Goal: Task Accomplishment & Management: Use online tool/utility

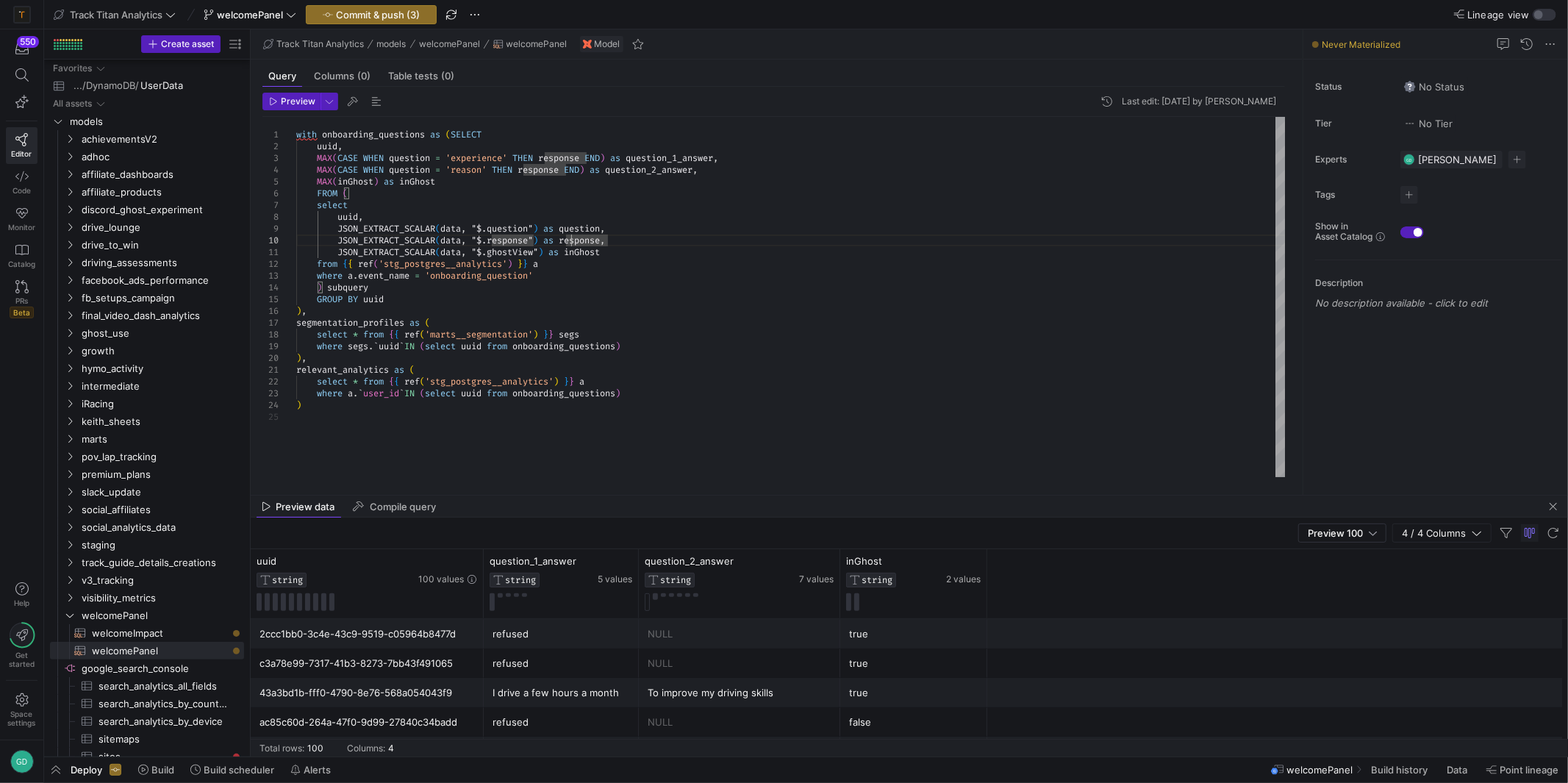
scroll to position [46, 0]
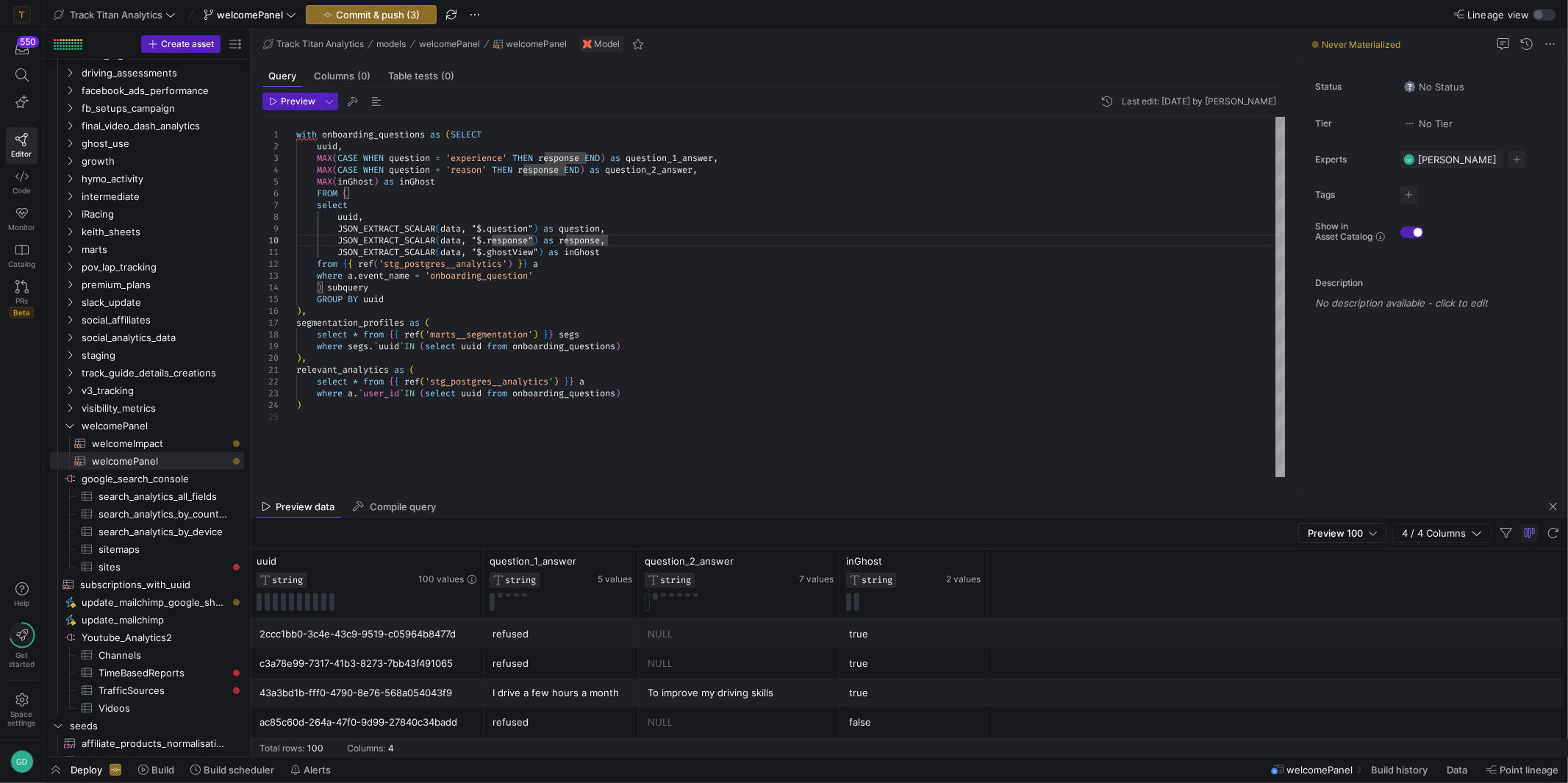
click at [578, 378] on div "with onboarding_questions as ( SELECT uuid , MAX ( CASE WHEN question = 'experi…" at bounding box center [791, 297] width 990 height 360
click at [527, 442] on div "with onboarding_questions as ( SELECT uuid , MAX ( CASE WHEN question = 'experi…" at bounding box center [791, 297] width 990 height 360
click at [398, 438] on div "with onboarding_questions as ( SELECT uuid , MAX ( CASE WHEN question = 'experi…" at bounding box center [791, 297] width 990 height 360
click at [363, 325] on div "with onboarding_questions as ( SELECT uuid , MAX ( CASE WHEN question = 'experi…" at bounding box center [791, 297] width 990 height 360
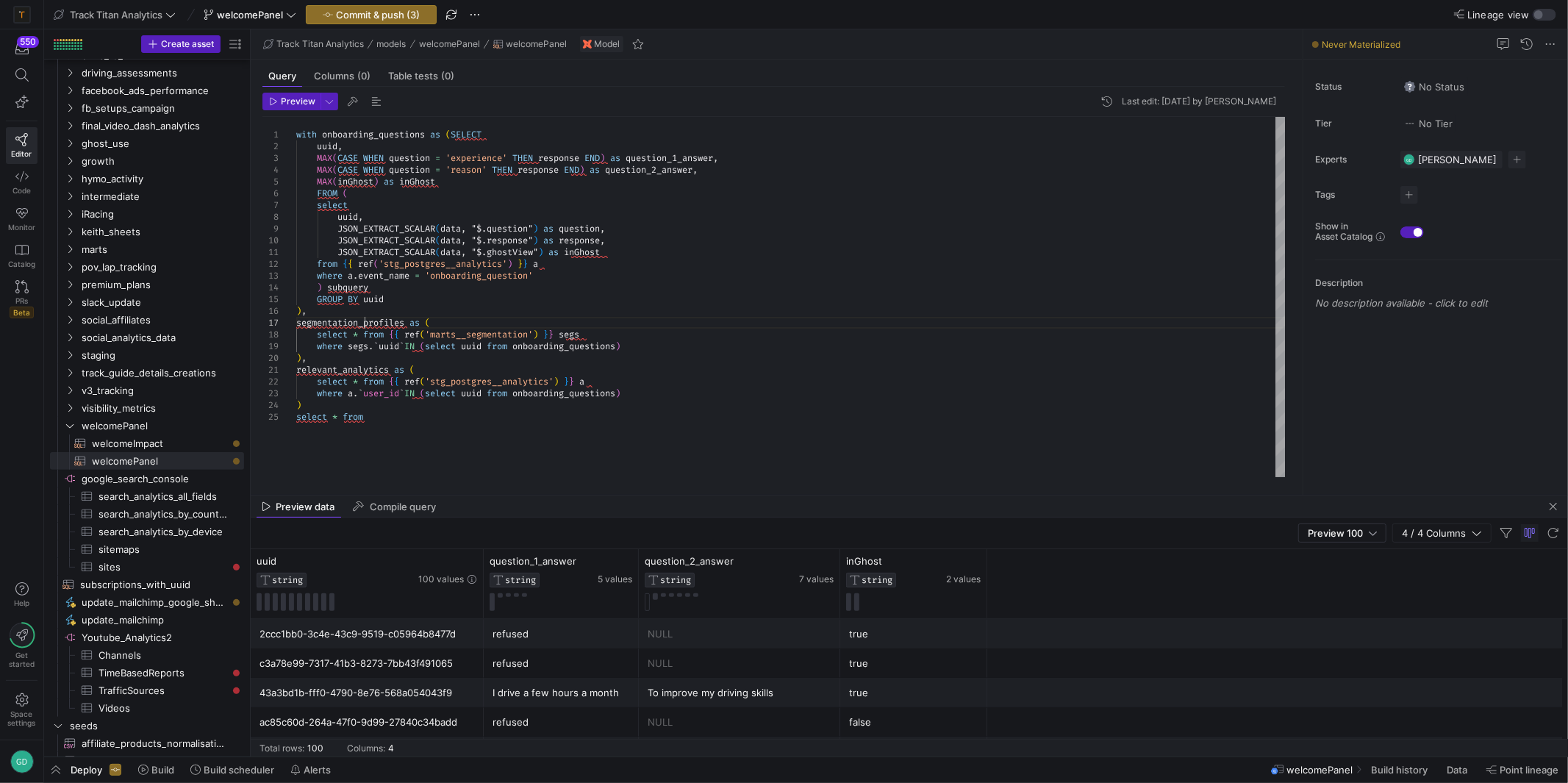
click at [363, 325] on div "with onboarding_questions as ( SELECT uuid , MAX ( CASE WHEN question = 'experi…" at bounding box center [791, 297] width 990 height 360
click at [387, 418] on div "with onboarding_questions as ( SELECT uuid , MAX ( CASE WHEN question = 'experi…" at bounding box center [791, 297] width 990 height 360
click at [393, 422] on div "with onboarding_questions as ( SELECT uuid , MAX ( CASE WHEN question = 'experi…" at bounding box center [791, 297] width 990 height 360
drag, startPoint x: 413, startPoint y: 435, endPoint x: 468, endPoint y: 446, distance: 56.1
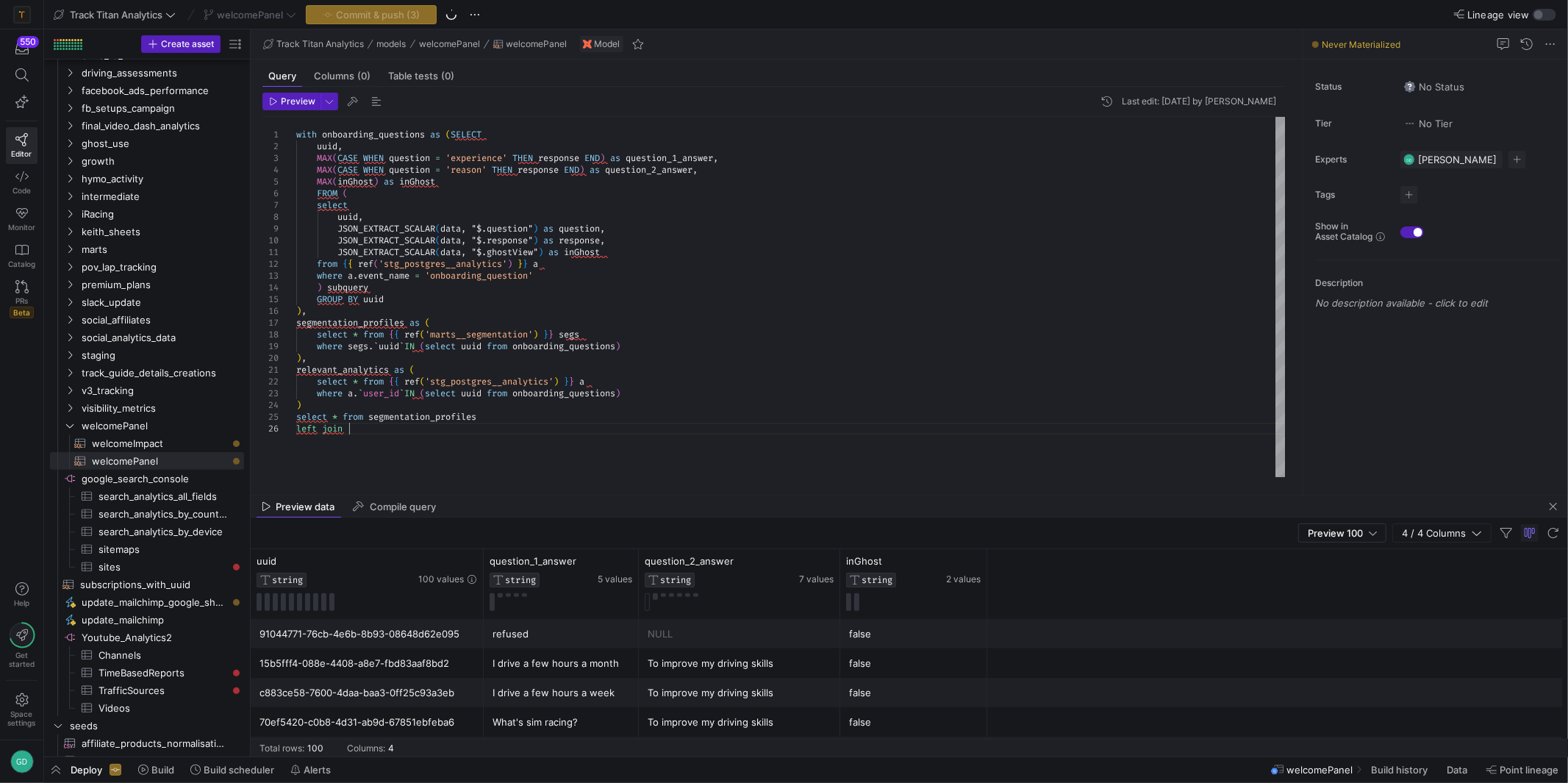
click at [413, 435] on div "with onboarding_questions as ( SELECT uuid , MAX ( CASE WHEN question = 'experi…" at bounding box center [791, 297] width 990 height 360
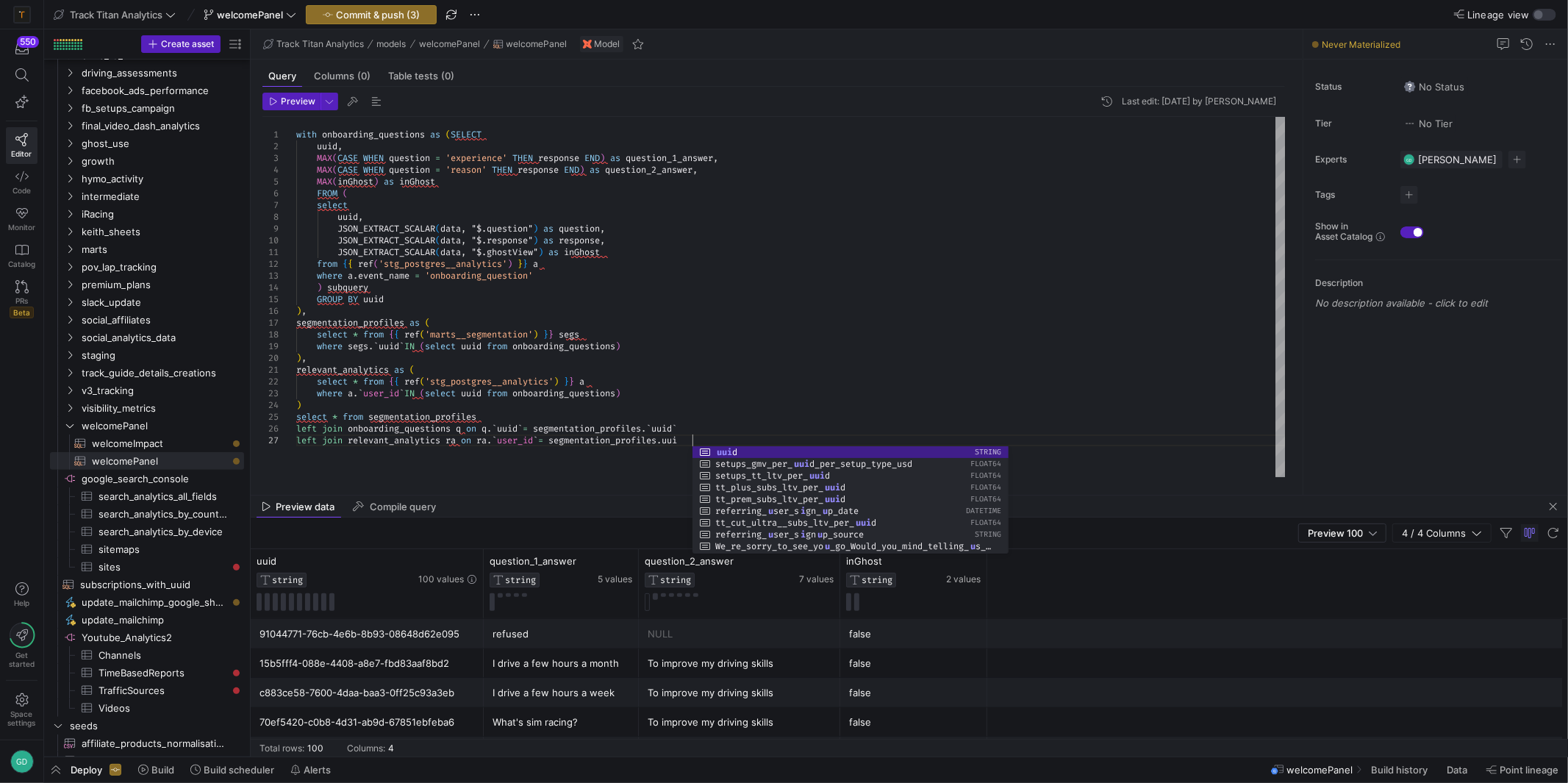
scroll to position [70, 395]
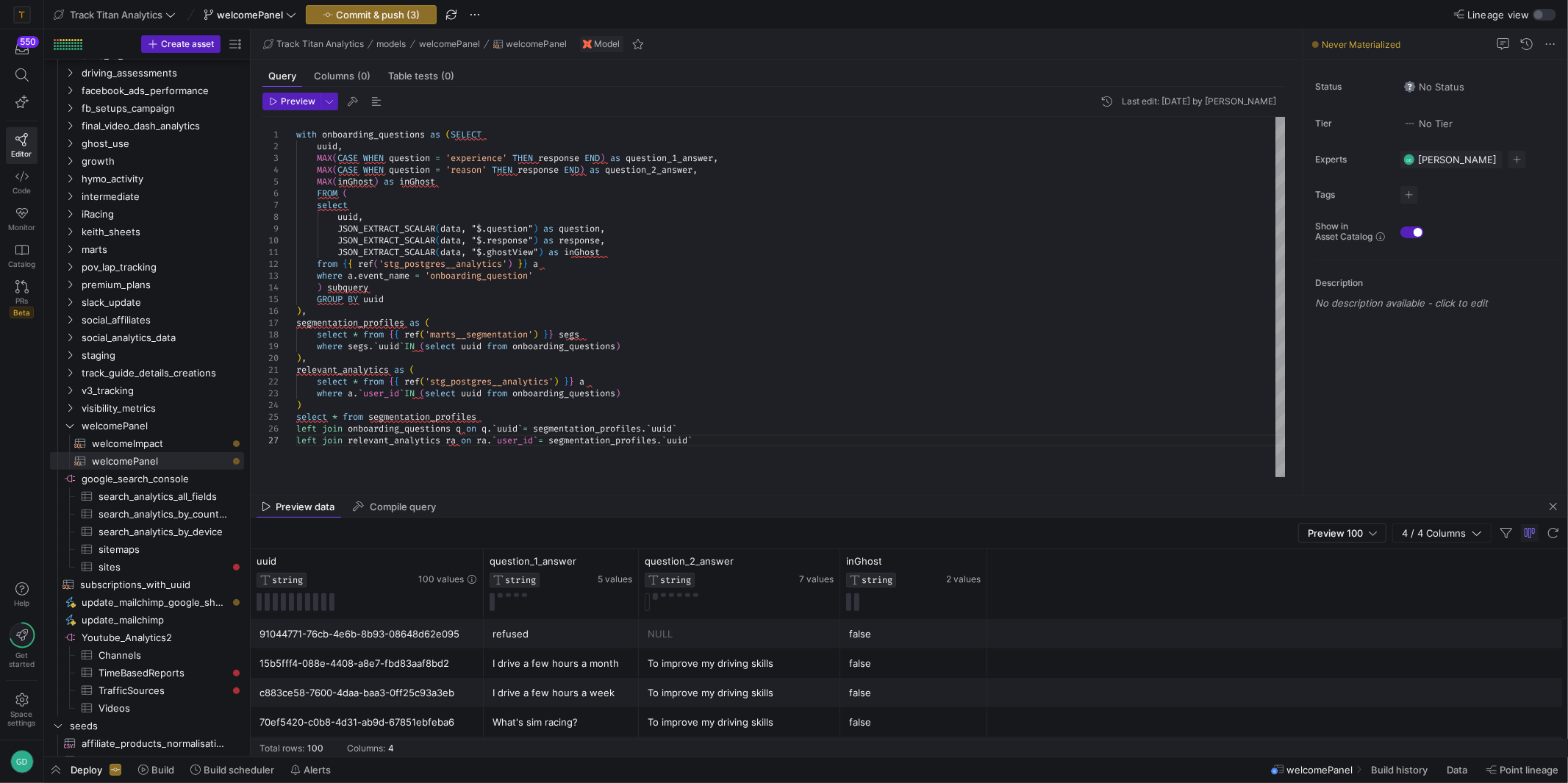
click at [578, 488] on mat-tab-group "Query Columns (0) Table tests (0) Preview Last edit: [DATE] by [PERSON_NAME] 1 …" at bounding box center [774, 277] width 1046 height 435
click at [744, 441] on div "with onboarding_questions as ( SELECT uuid , MAX ( CASE WHEN question = 'experi…" at bounding box center [791, 297] width 990 height 360
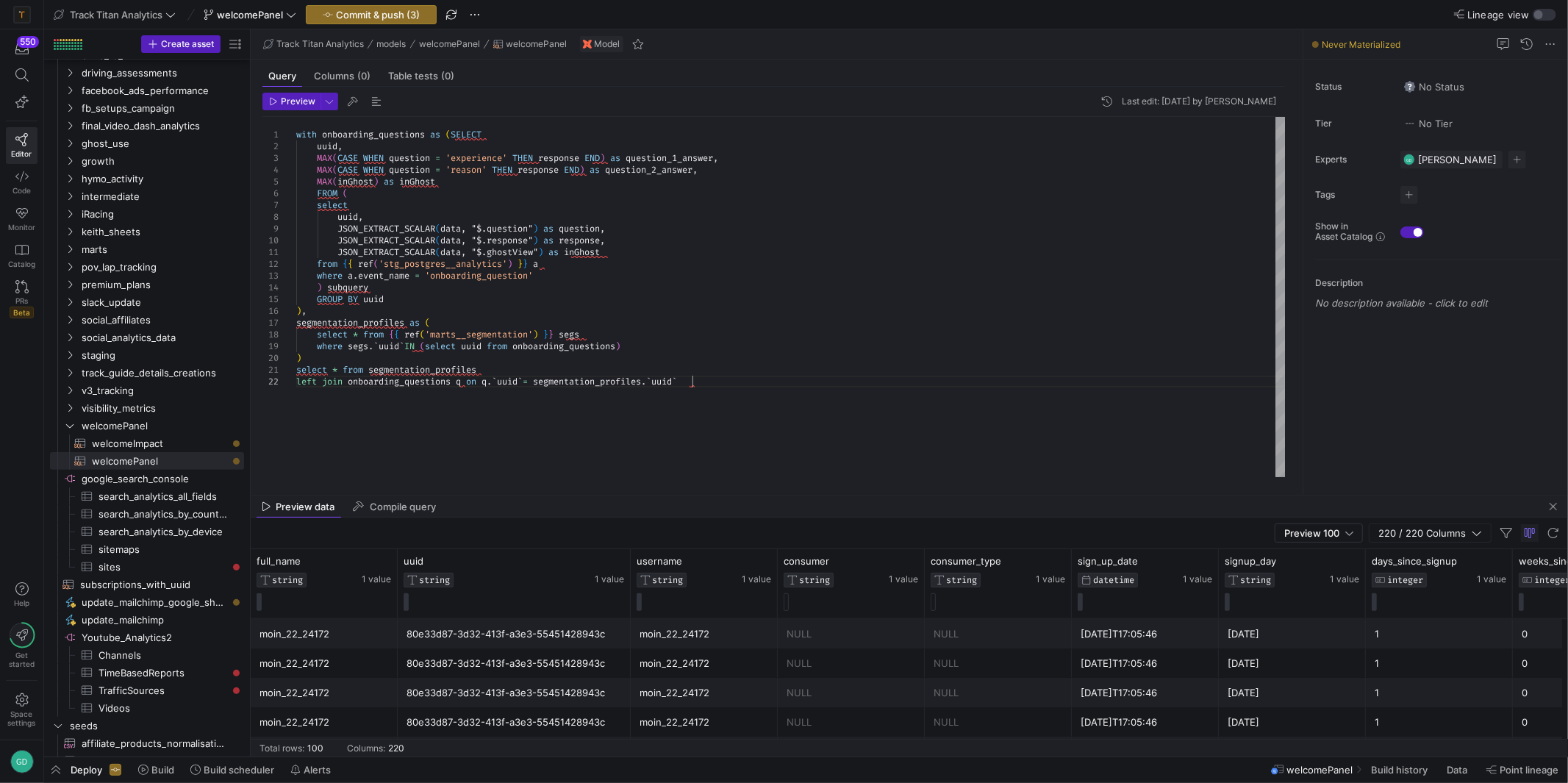
scroll to position [23, 337]
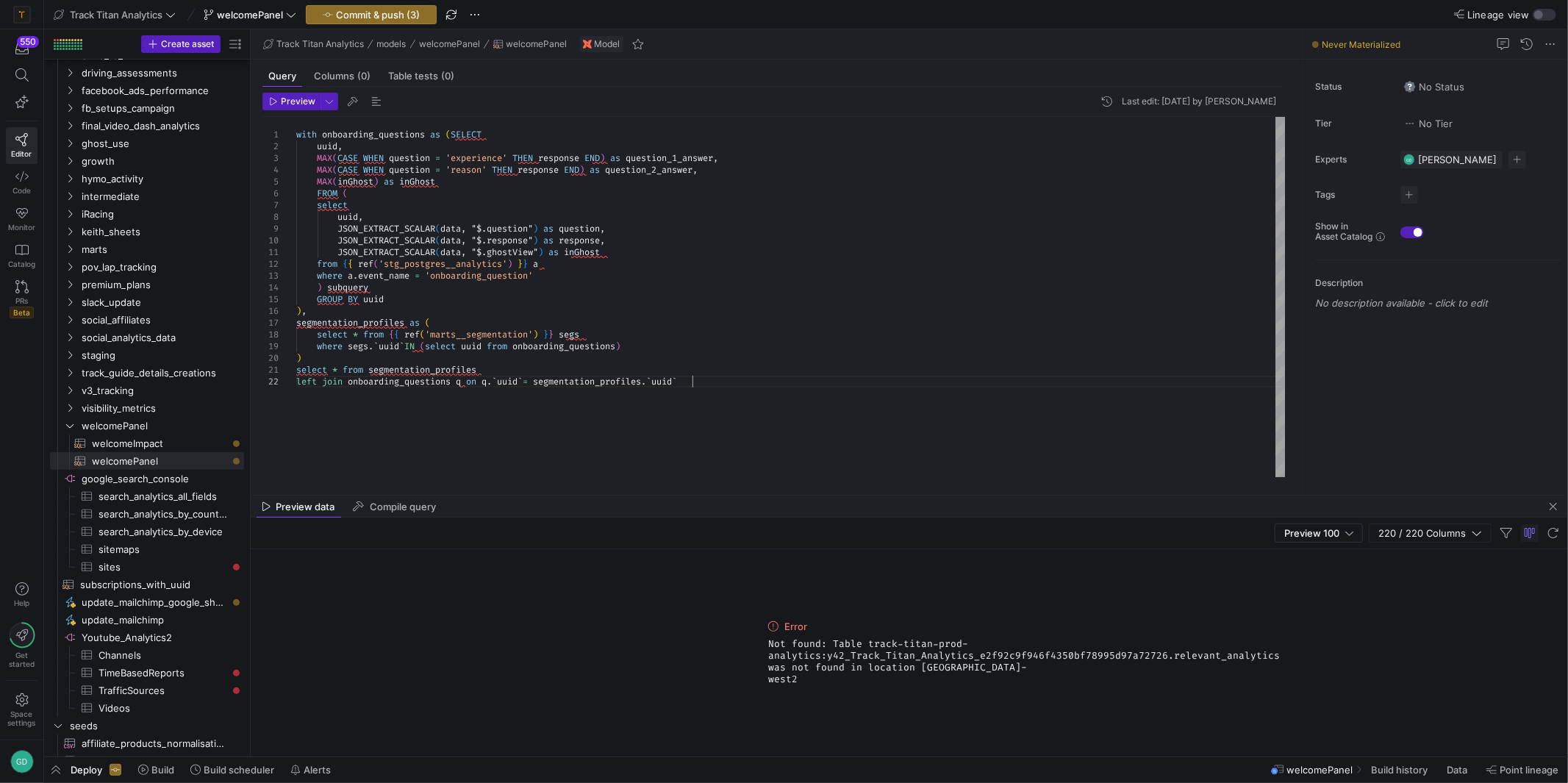
click at [939, 392] on div "with onboarding_questions as ( SELECT uuid , MAX ( CASE WHEN question = 'experi…" at bounding box center [791, 297] width 990 height 360
click at [727, 338] on div "with onboarding_questions as ( SELECT uuid , MAX ( CASE WHEN question = 'experi…" at bounding box center [791, 297] width 990 height 360
click at [727, 382] on div "with onboarding_questions as ( SELECT uuid , MAX ( CASE WHEN question = 'experi…" at bounding box center [791, 297] width 990 height 360
click at [694, 305] on div at bounding box center [784, 391] width 1568 height 783
click at [575, 362] on div "with onboarding_questions as ( SELECT uuid , MAX ( CASE WHEN question = 'experi…" at bounding box center [791, 297] width 990 height 360
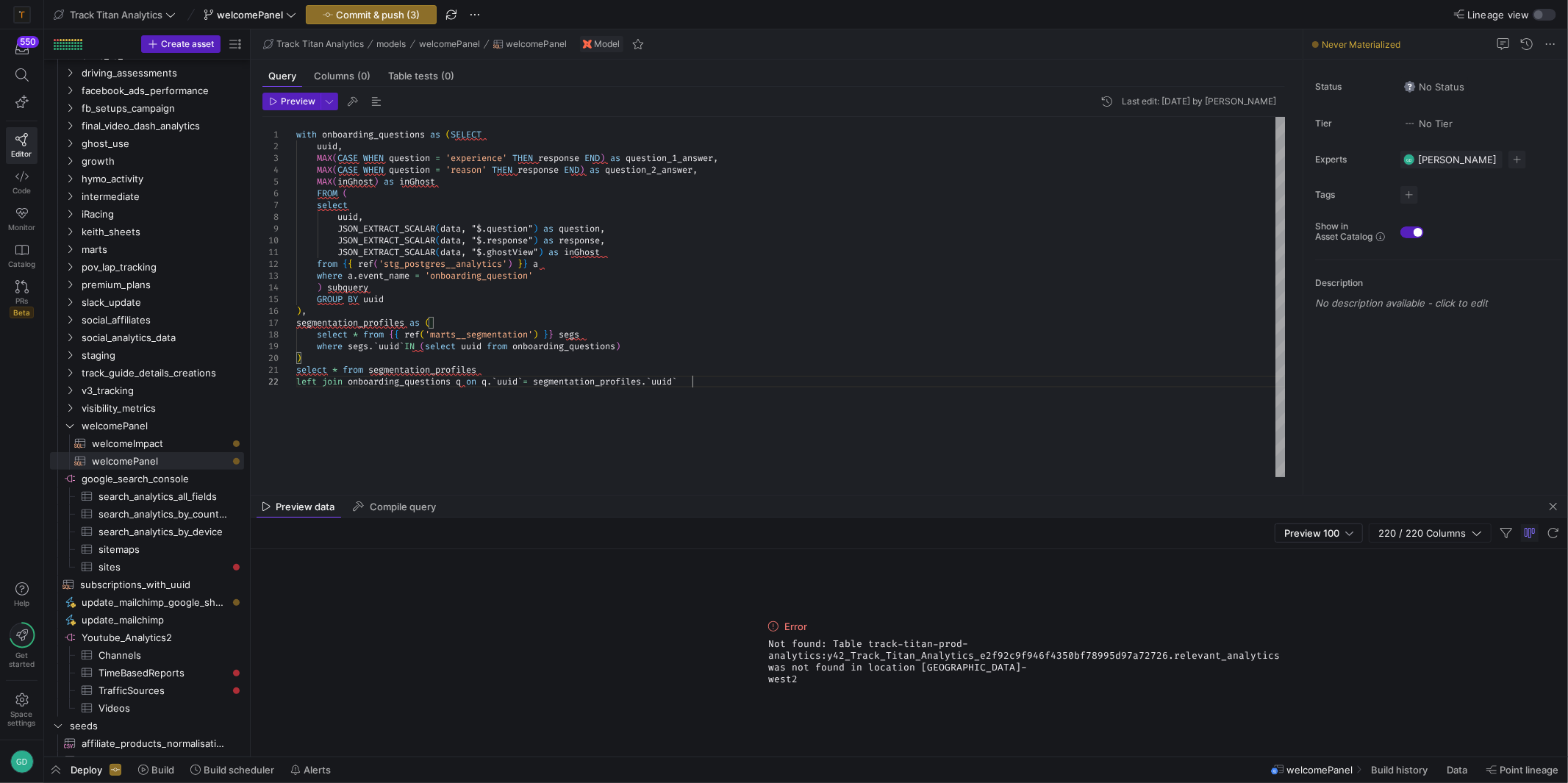
click at [806, 389] on div "with onboarding_questions as ( SELECT uuid , MAX ( CASE WHEN question = 'experi…" at bounding box center [791, 297] width 990 height 360
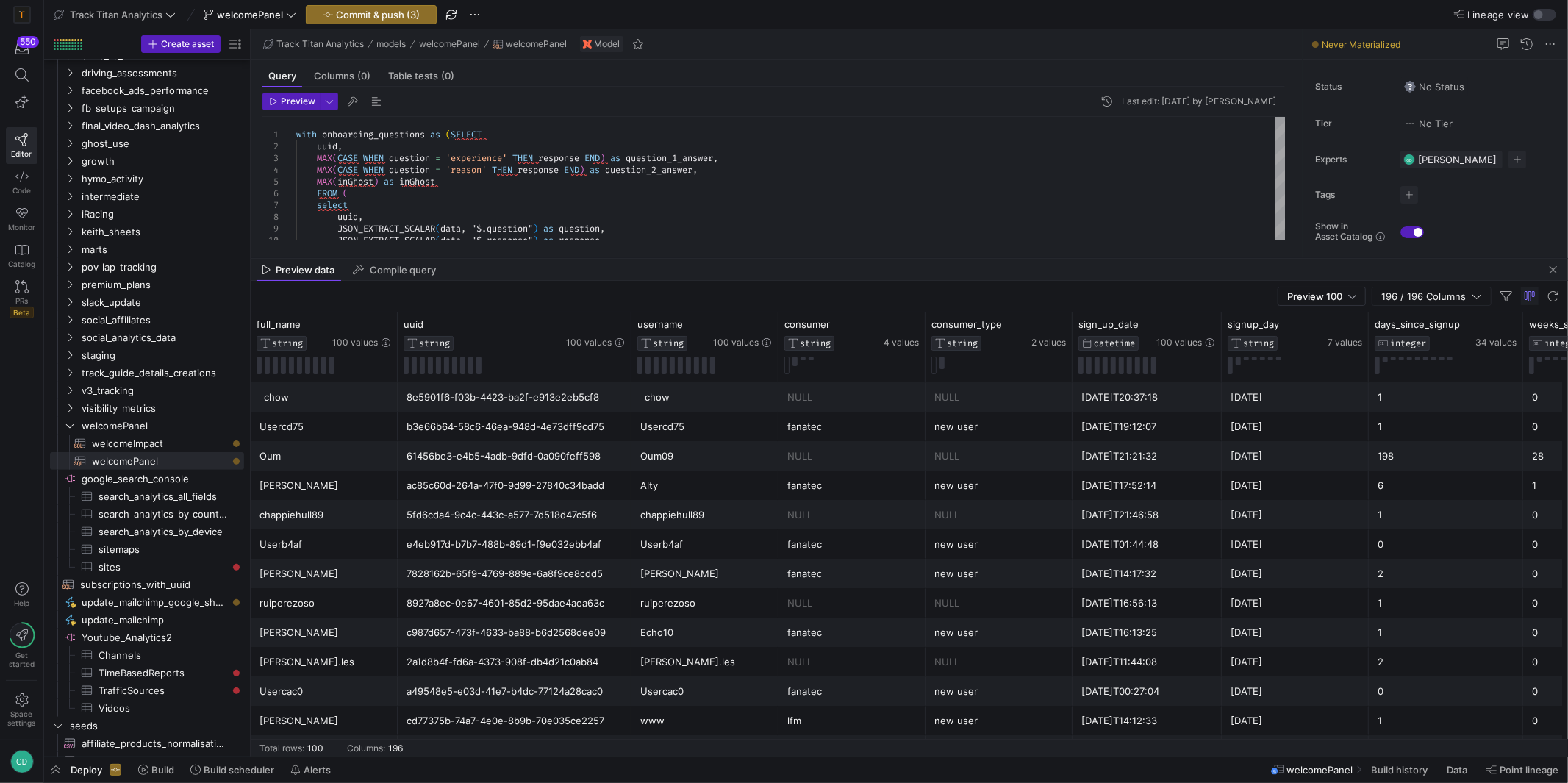
drag, startPoint x: 705, startPoint y: 494, endPoint x: 682, endPoint y: 216, distance: 278.9
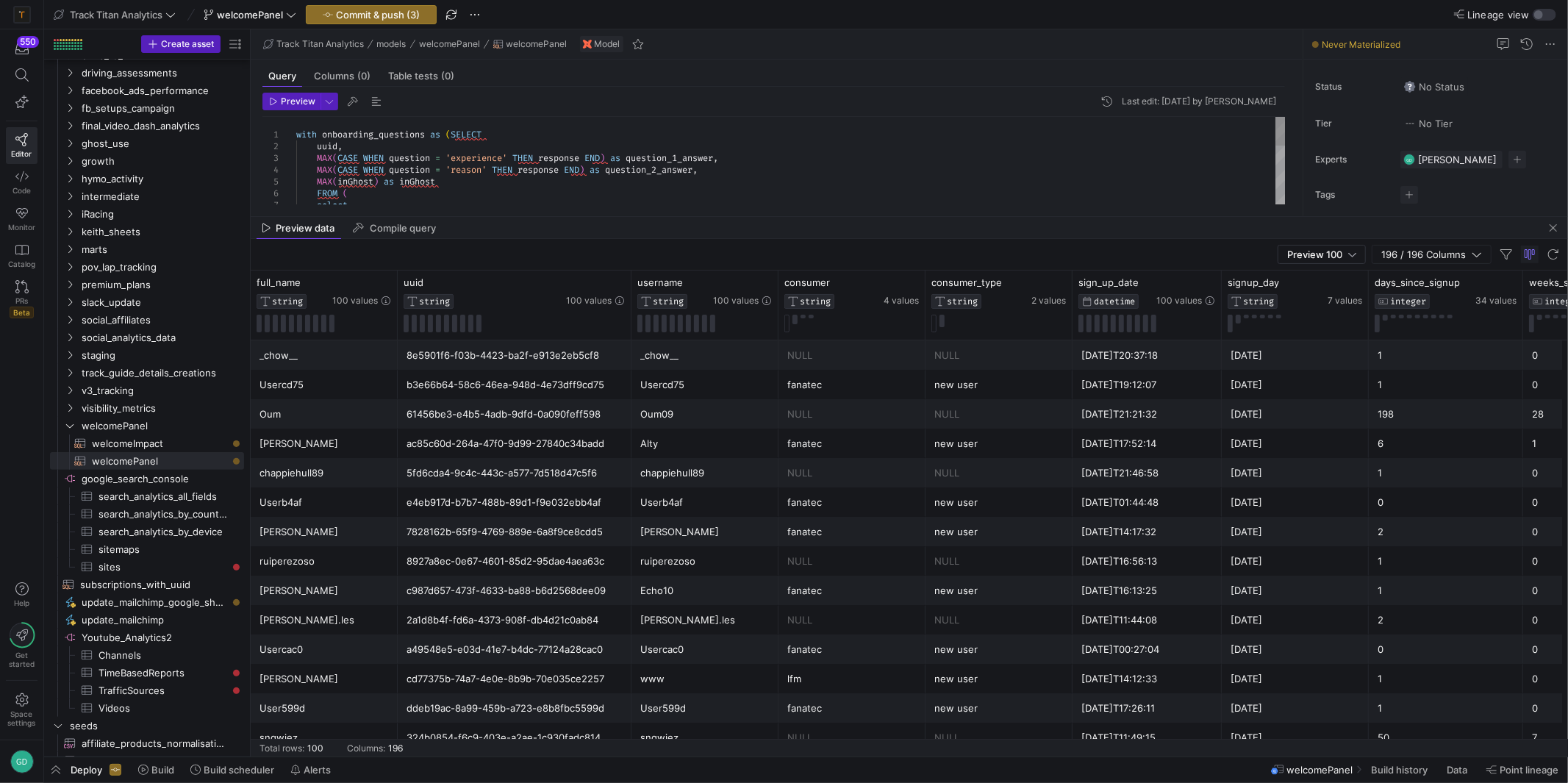
click at [431, 699] on div "ddeb19ac-8a99-459b-a723-e8b8fbc5599d" at bounding box center [514, 708] width 216 height 29
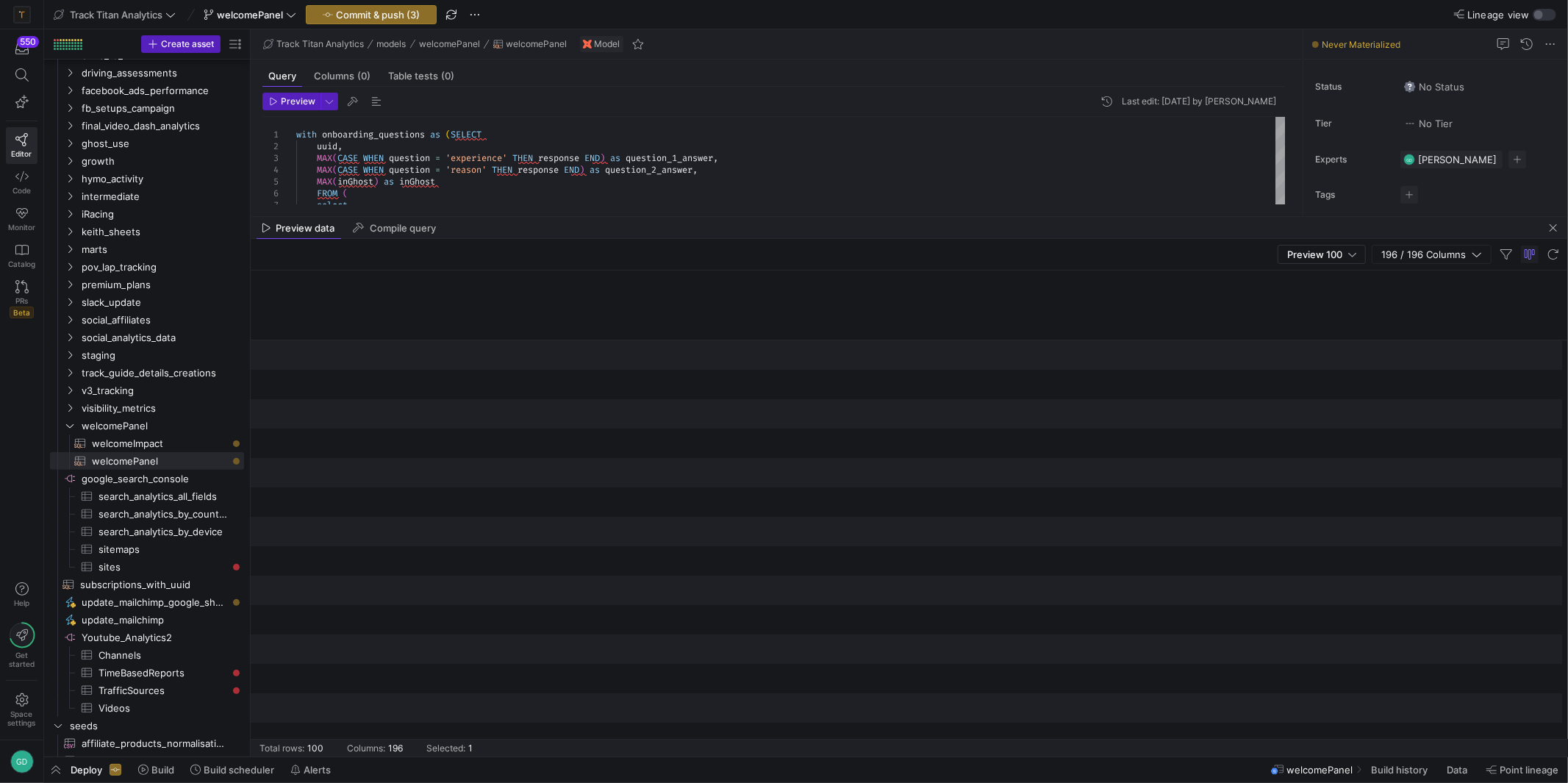
scroll to position [0, 13357]
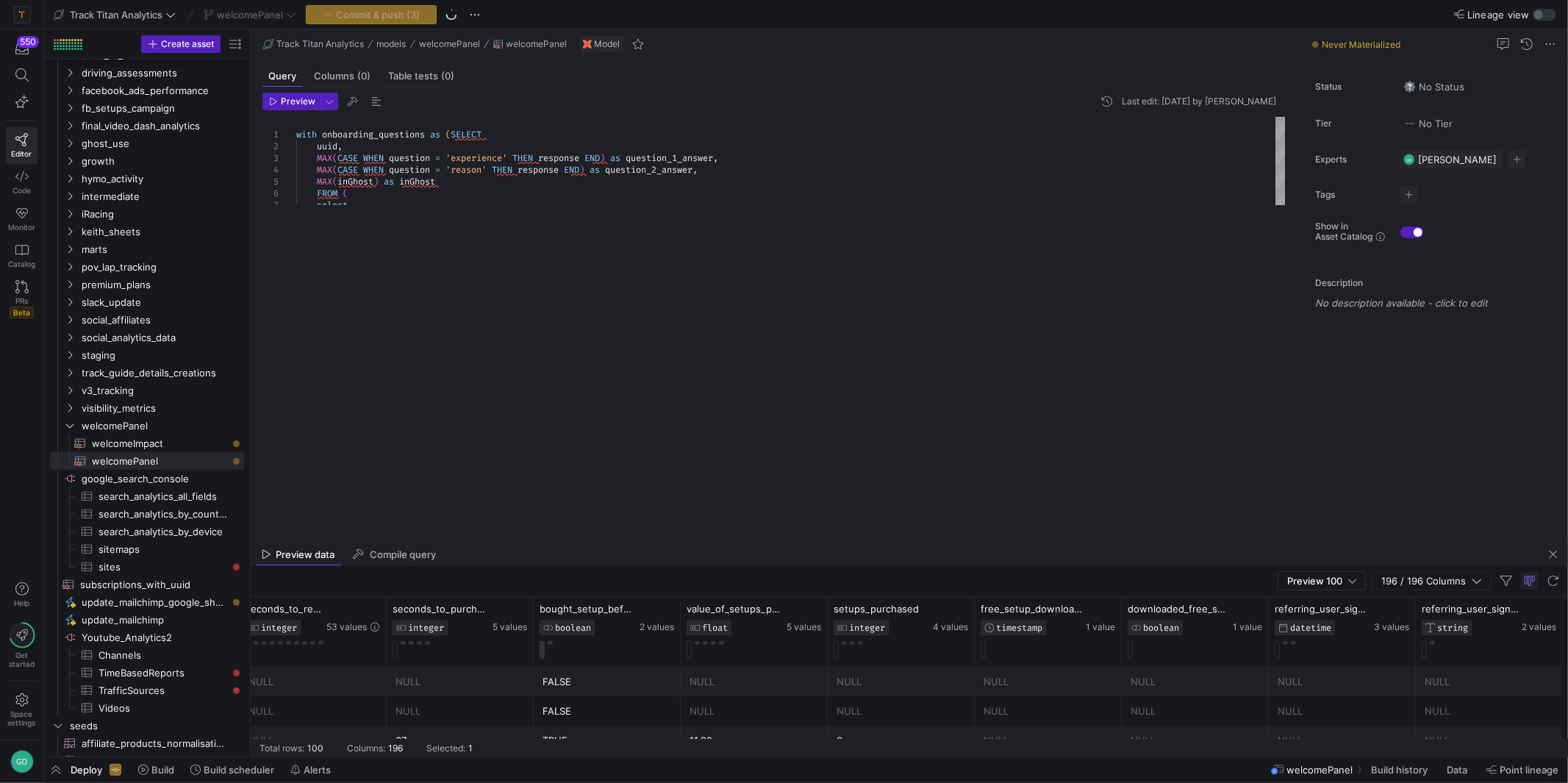
drag, startPoint x: 693, startPoint y: 216, endPoint x: 681, endPoint y: 543, distance: 327.2
click at [681, 543] on div at bounding box center [910, 543] width 1318 height 1
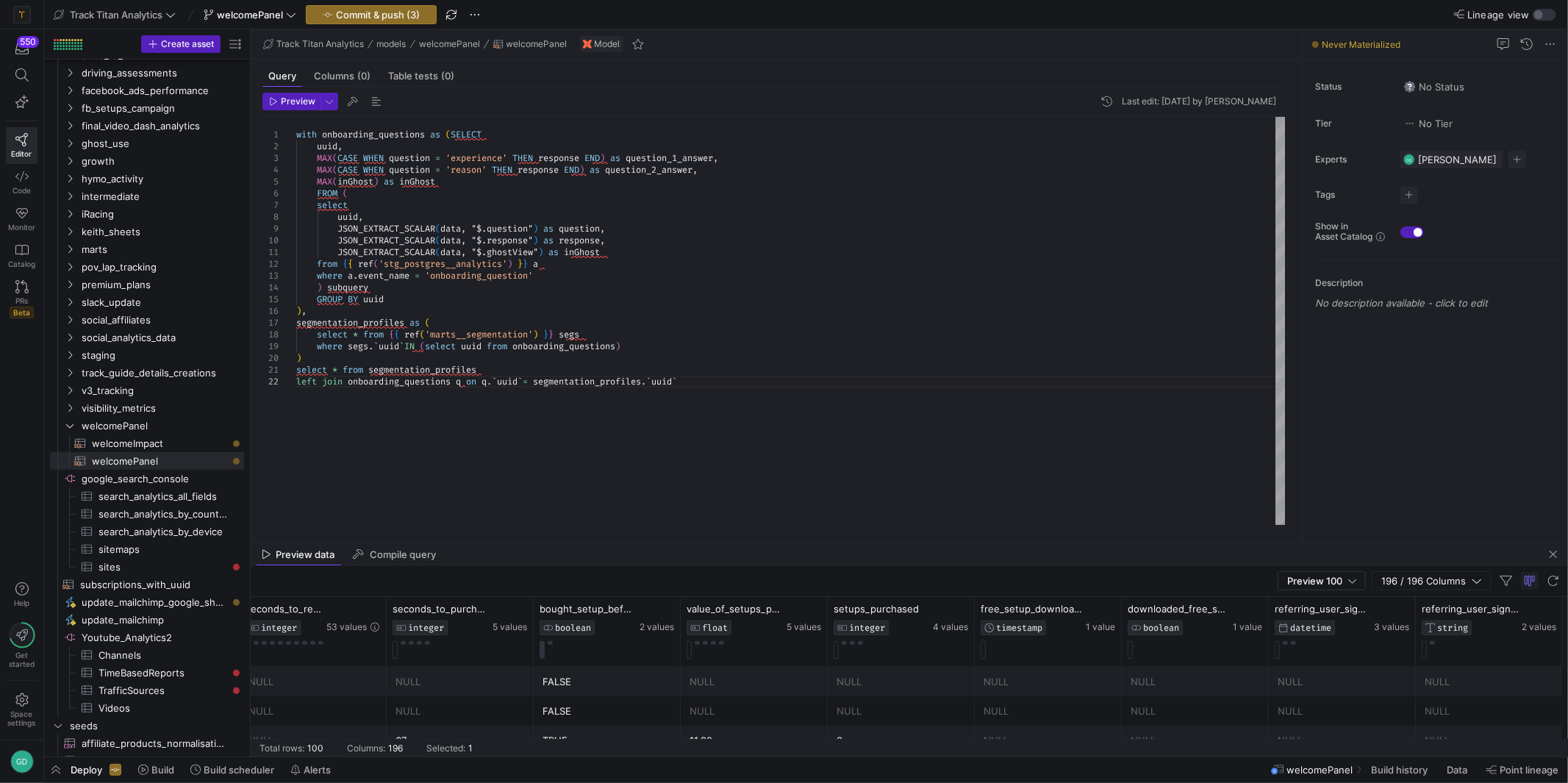
click at [491, 381] on div "with onboarding_questions as ( SELECT uuid , MAX ( CASE WHEN question = 'experi…" at bounding box center [791, 320] width 990 height 408
type textarea "JSON_EXTRACT_SCALAR(data, "$.ghostView") as inGhost from {{ ref('stg_postgres__…"
click at [945, 298] on div "with onboarding_questions as ( SELECT uuid , MAX ( CASE WHEN question = 'experi…" at bounding box center [791, 320] width 990 height 408
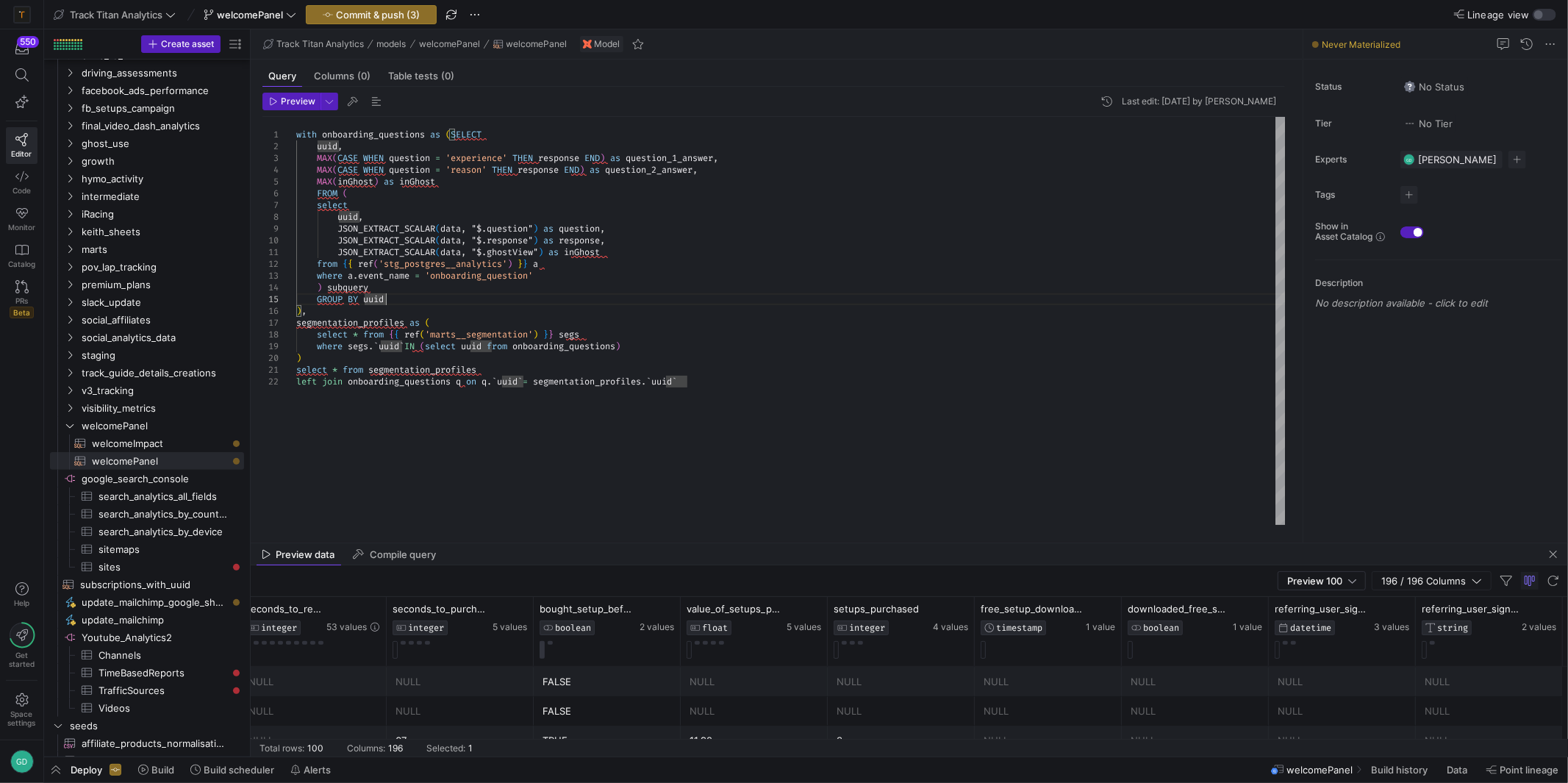
click at [427, 282] on div "with onboarding_questions as ( SELECT uuid , MAX ( CASE WHEN question = 'experi…" at bounding box center [791, 320] width 990 height 408
click at [351, 11] on span "Commit & push (3)" at bounding box center [378, 15] width 84 height 12
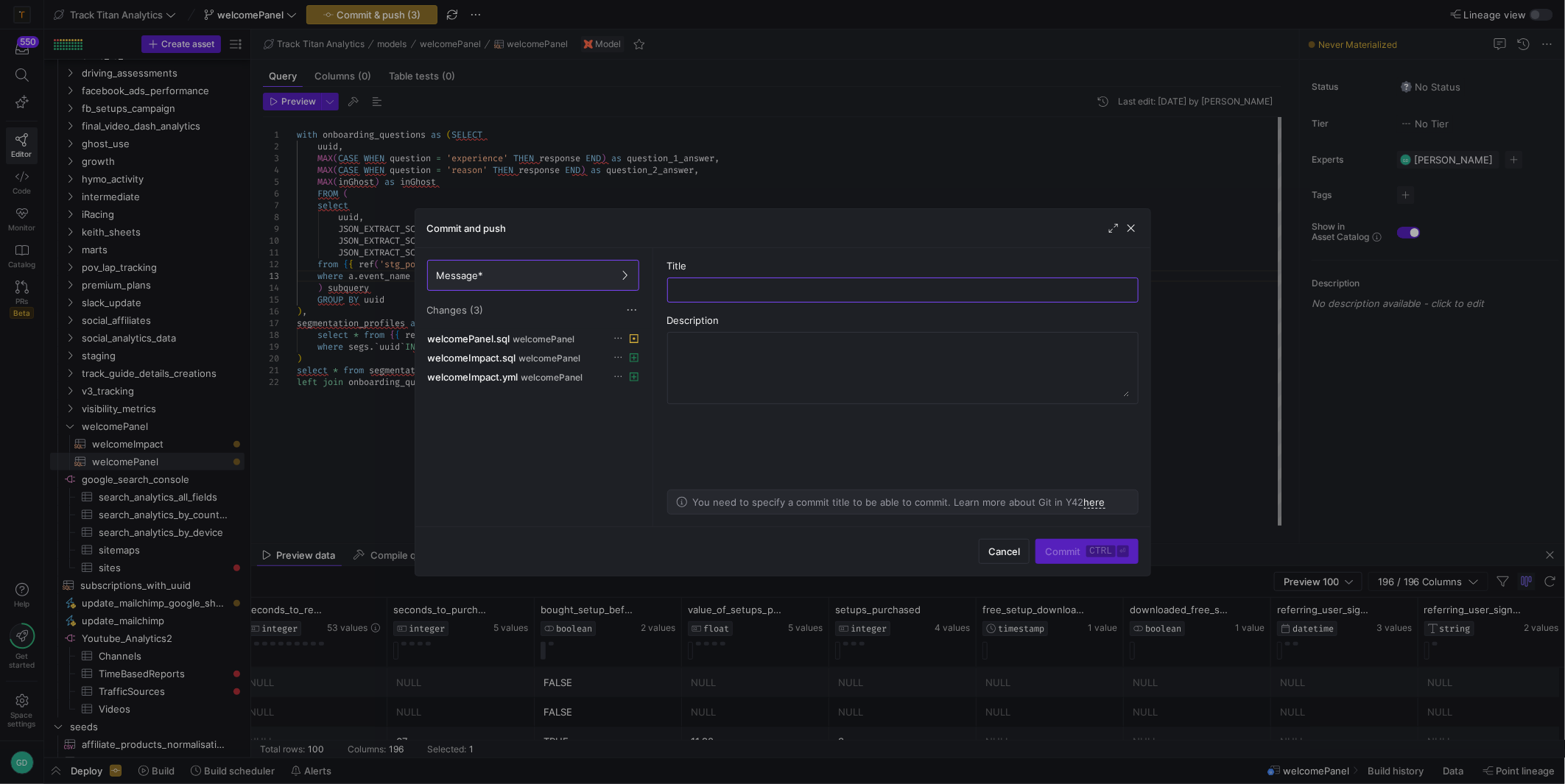
drag, startPoint x: 807, startPoint y: 283, endPoint x: 787, endPoint y: 269, distance: 24.4
click at [801, 280] on div at bounding box center [902, 290] width 446 height 23
click at [793, 283] on div at bounding box center [902, 290] width 446 height 23
type input "adding segmentation link to welcomePanel data"
click at [1060, 546] on span "Commit ctrl ⏎" at bounding box center [1086, 552] width 83 height 12
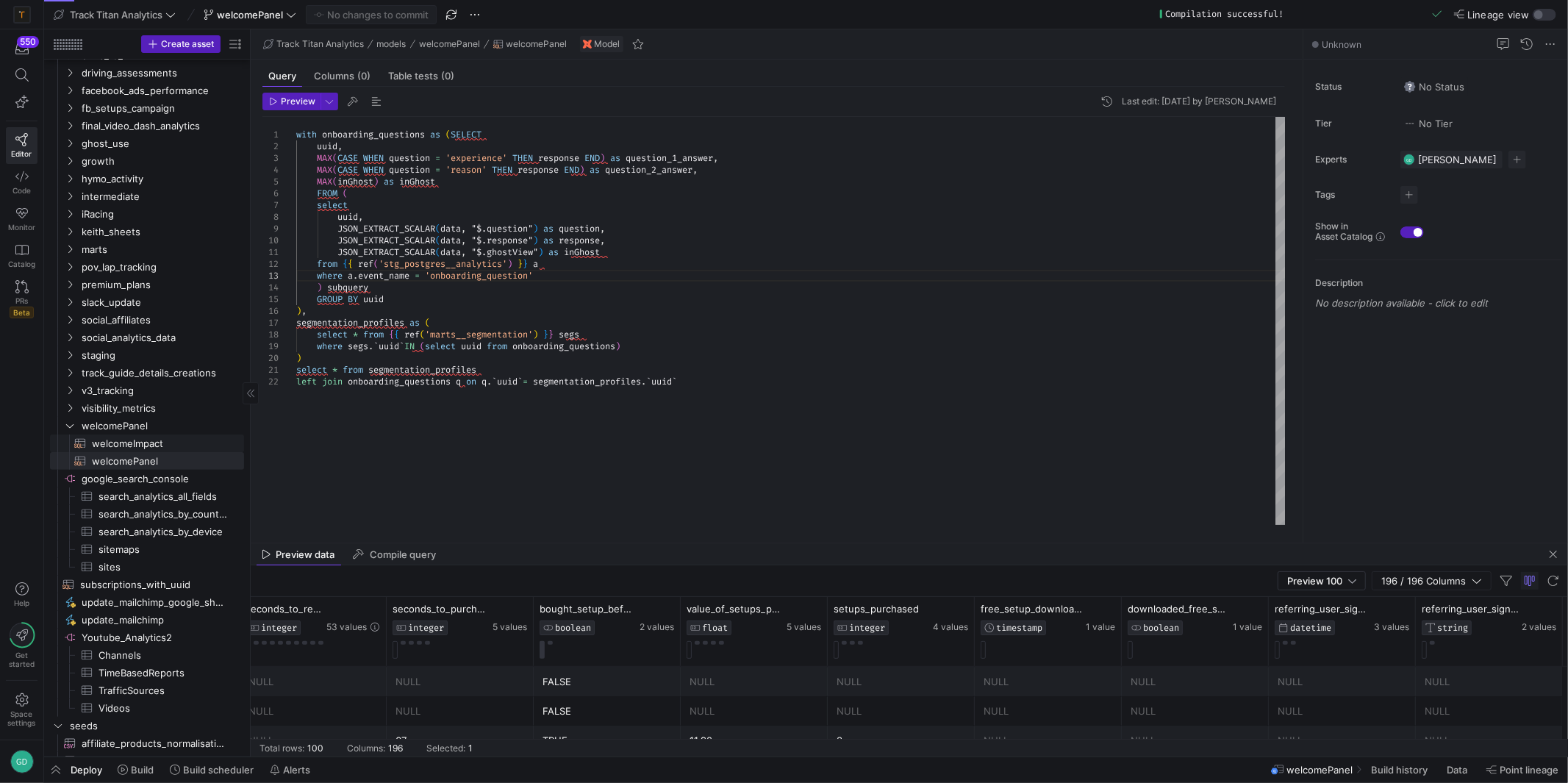
click at [97, 438] on span "welcomeImpact​​​​​​​​​​" at bounding box center [159, 443] width 135 height 17
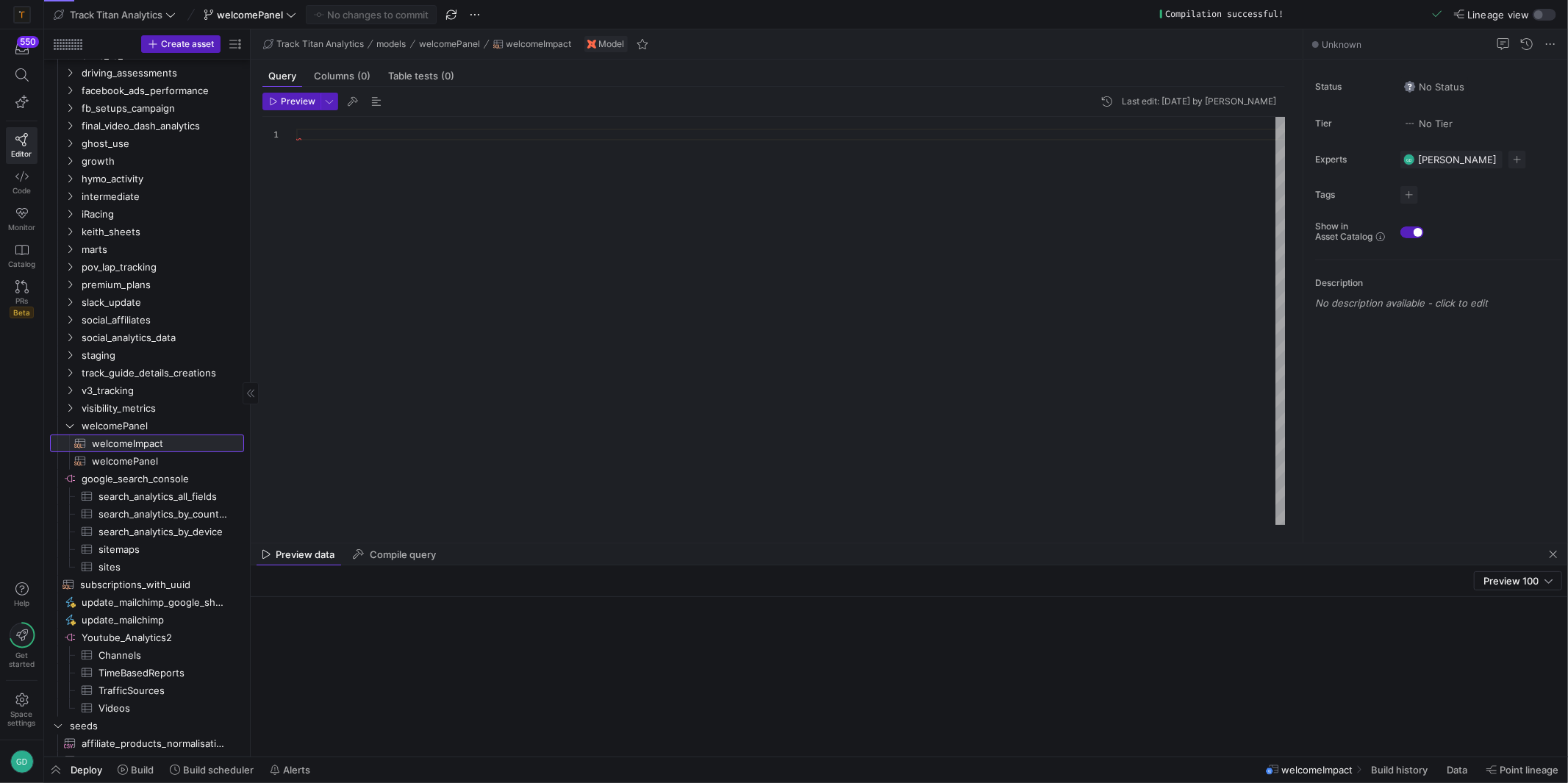
scroll to position [11, 0]
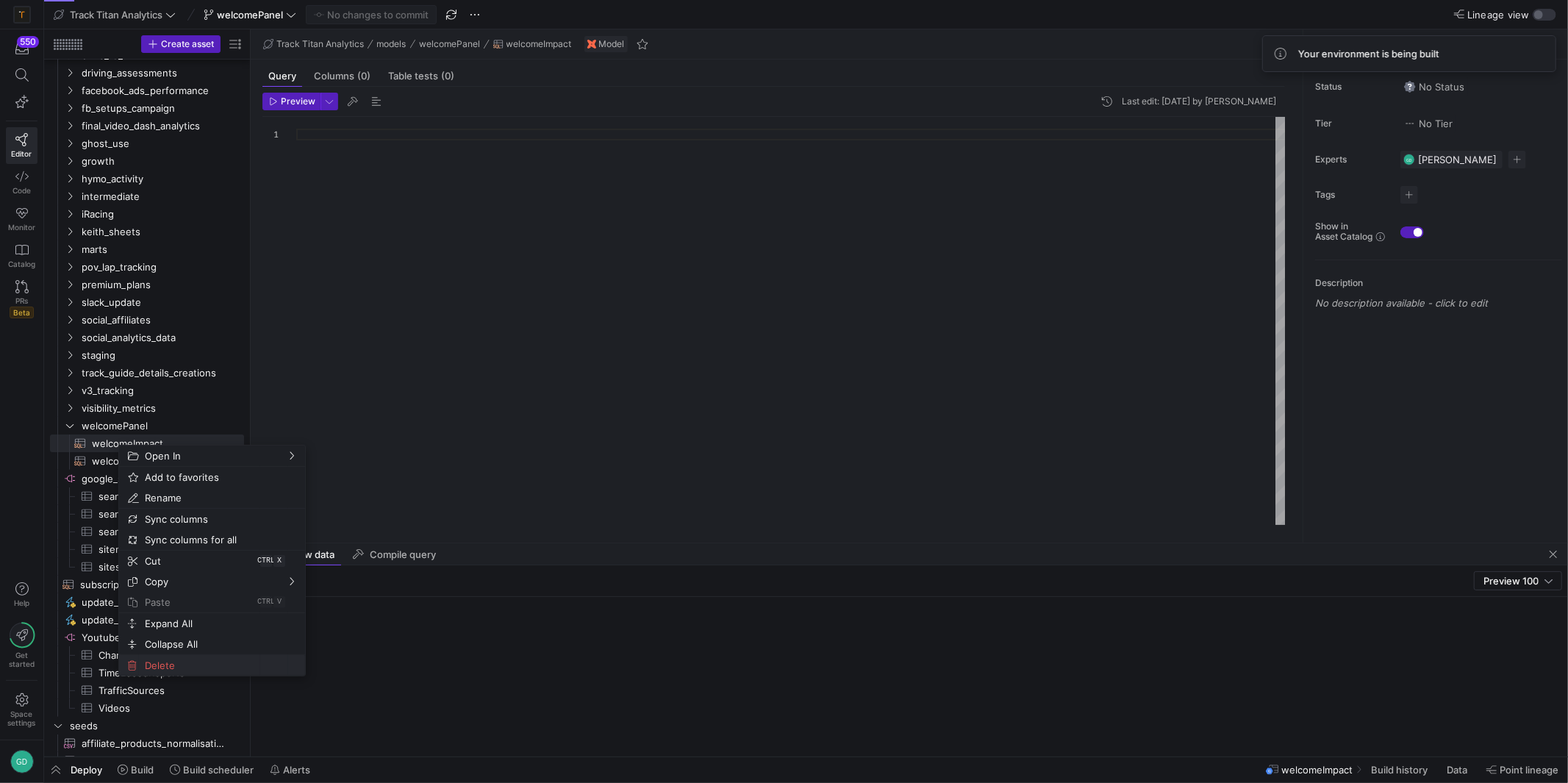
click at [223, 659] on span "Delete" at bounding box center [199, 665] width 121 height 20
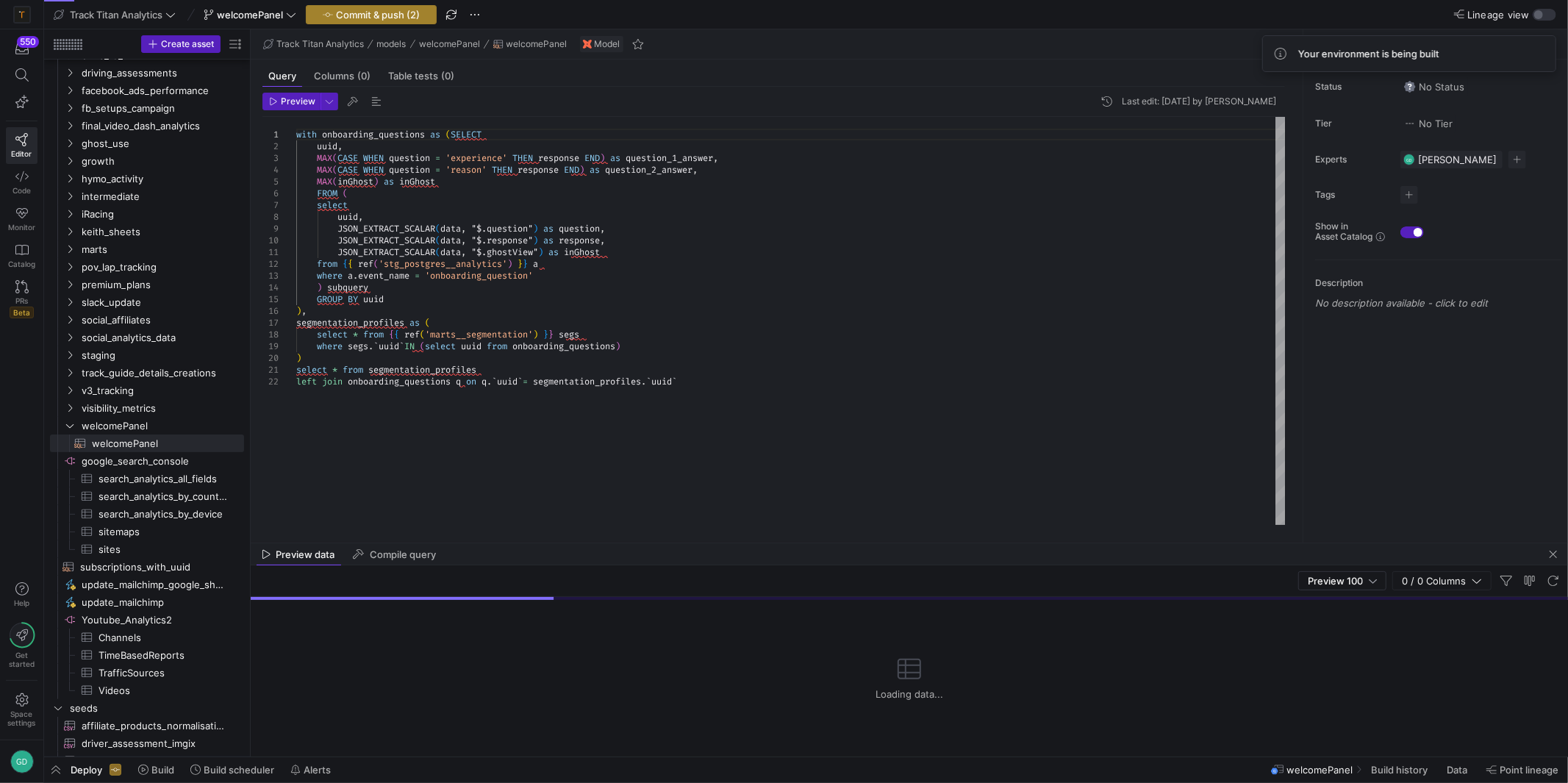
click at [391, 20] on span "Commit & push (2)" at bounding box center [378, 15] width 84 height 12
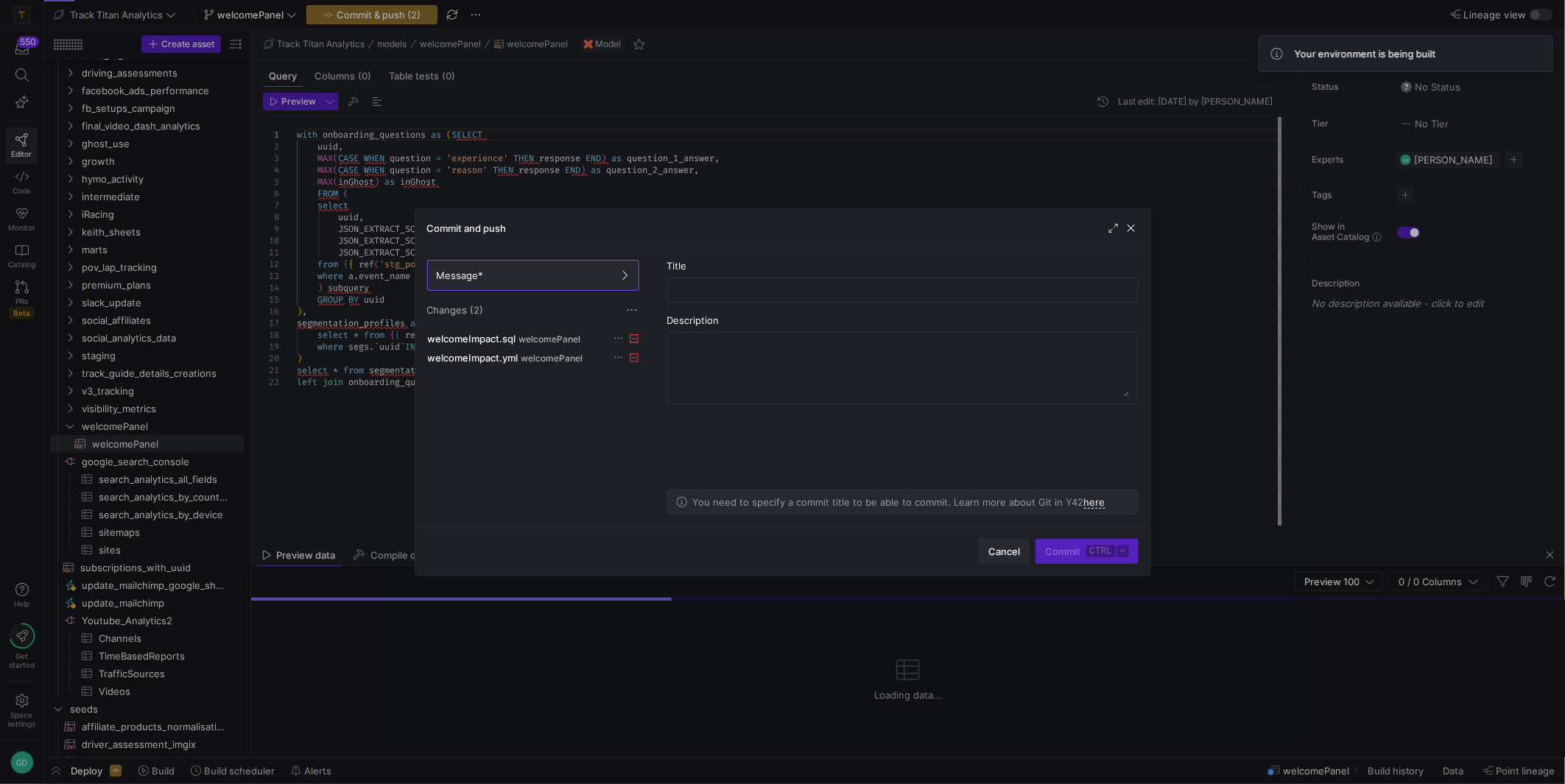
click at [1012, 555] on span "Cancel" at bounding box center [1004, 552] width 32 height 12
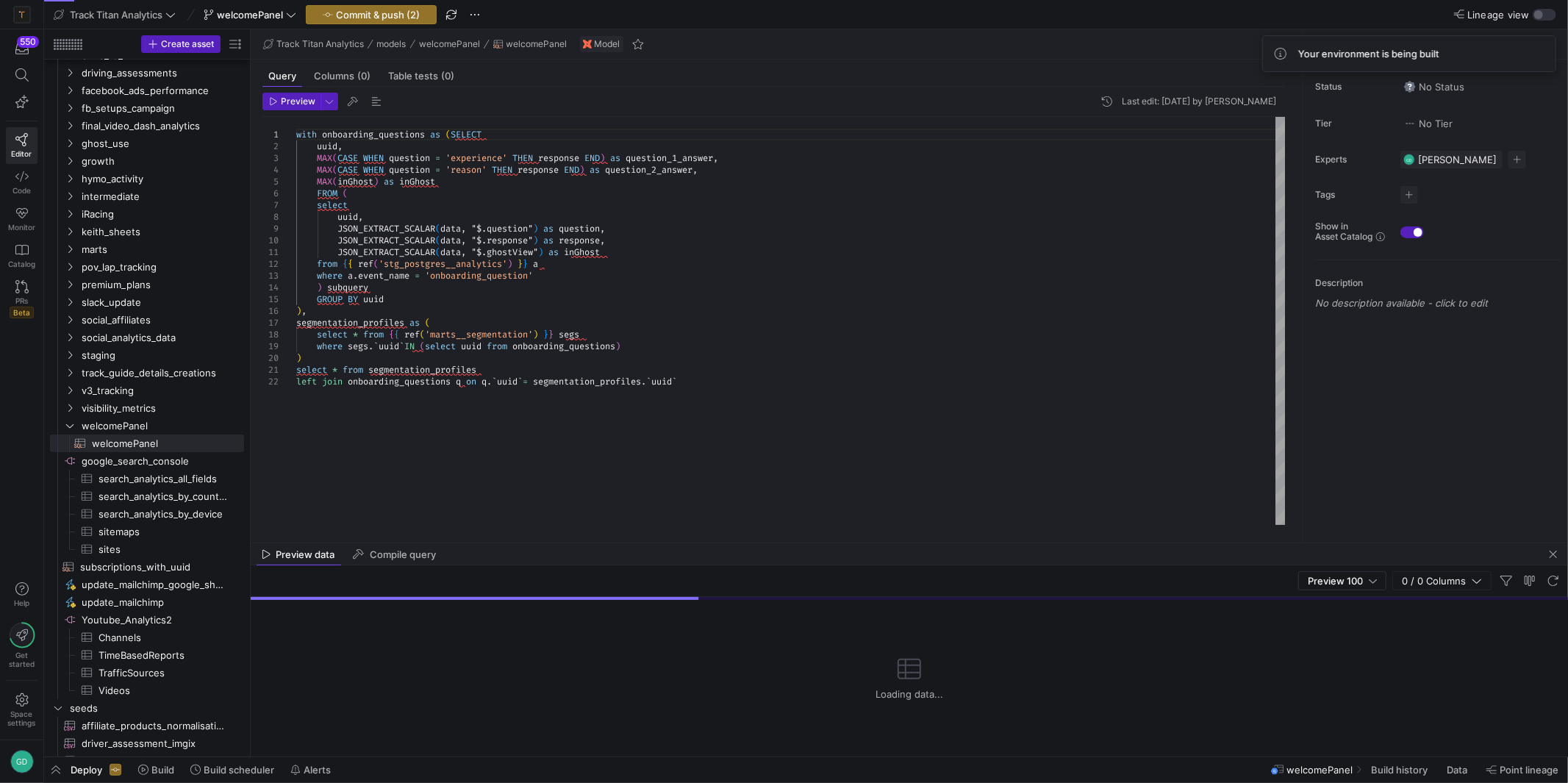
click at [855, 400] on div "with onboarding_questions as ( SELECT uuid , MAX ( CASE WHEN question = 'experi…" at bounding box center [791, 320] width 990 height 408
click at [155, 443] on span "welcomePanel​​​​​​​​​​" at bounding box center [159, 443] width 135 height 17
click at [1373, 766] on span "Build history" at bounding box center [1399, 769] width 57 height 12
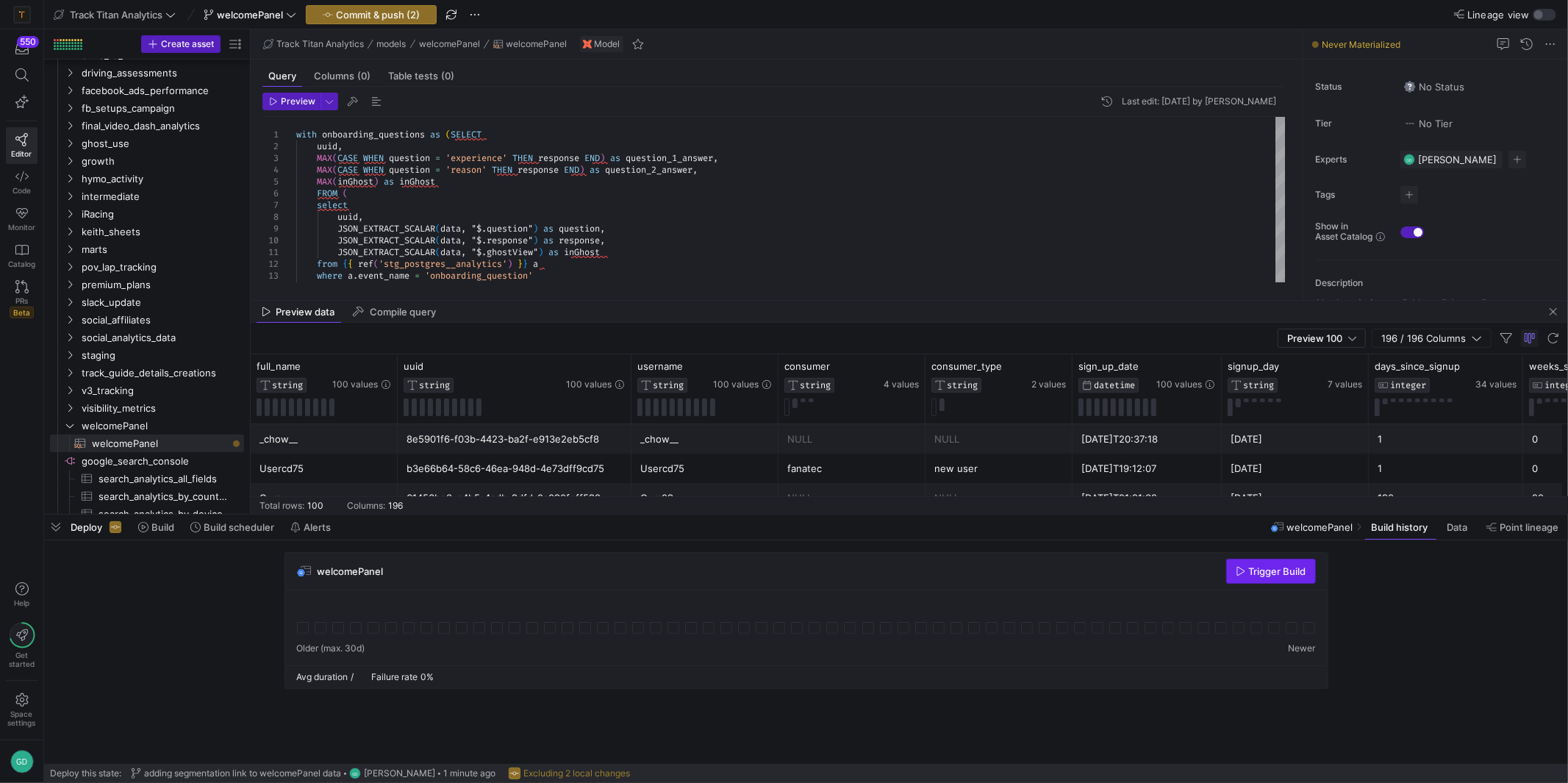
click at [1261, 580] on span "button" at bounding box center [1271, 570] width 88 height 23
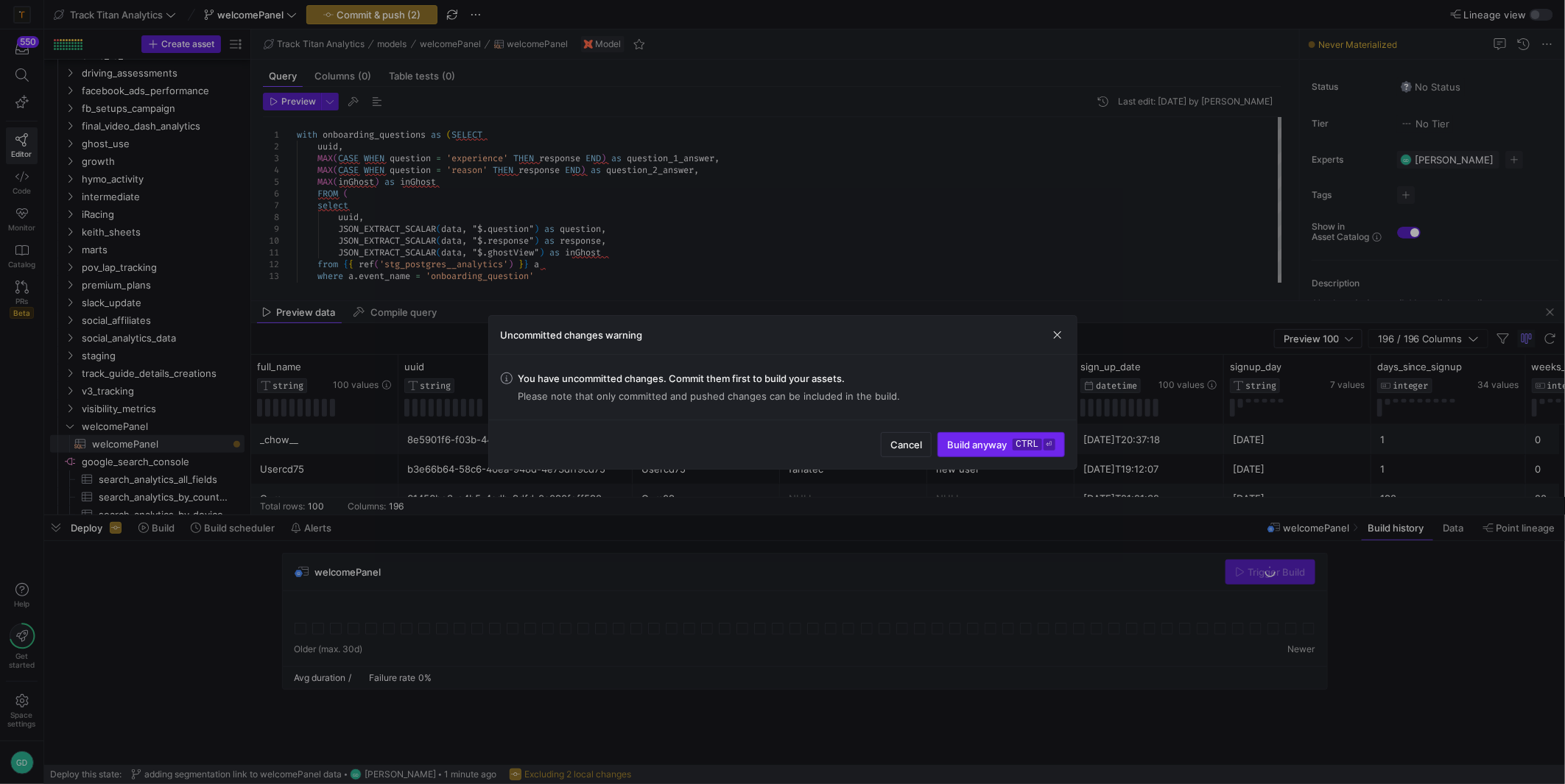
click at [955, 453] on span "submit" at bounding box center [1001, 444] width 125 height 23
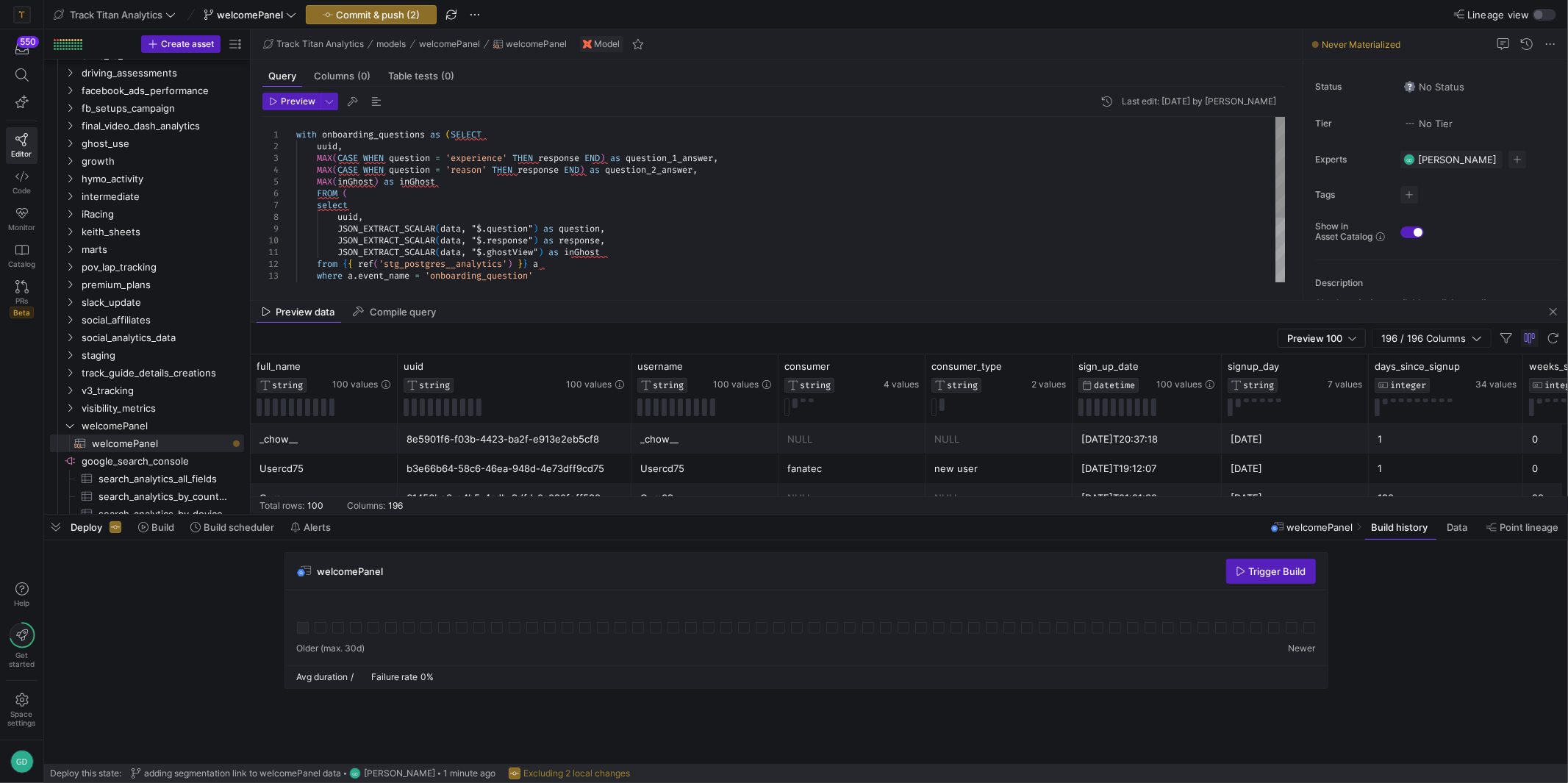
type textarea "JSON_EXTRACT_SCALAR(data, "$.ghostView") as inGhost from {{ ref('stg_postgres__…"
click at [711, 271] on div "with onboarding_questions as ( SELECT uuid , MAX ( CASE WHEN question = 'experi…" at bounding box center [791, 252] width 990 height 271
